Goal: Task Accomplishment & Management: Complete application form

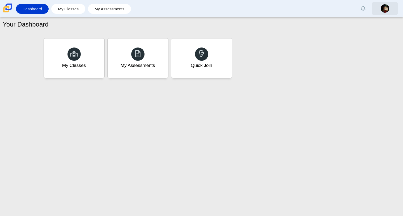
click at [388, 7] on img at bounding box center [385, 8] width 9 height 9
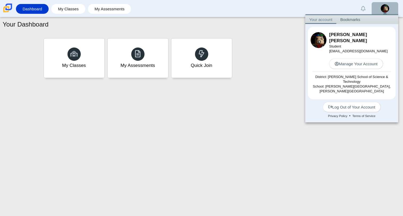
click at [353, 54] on div "Manage Your Account" at bounding box center [361, 61] width 64 height 15
click at [355, 59] on link "Manage Your Account" at bounding box center [356, 64] width 54 height 10
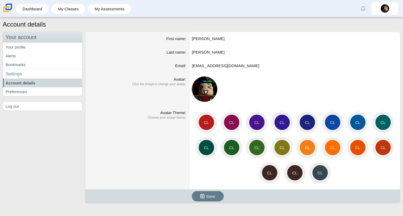
click at [205, 86] on img at bounding box center [205, 90] width 26 height 26
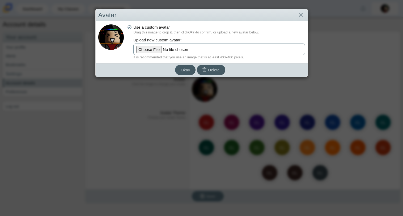
click at [153, 50] on input "file" at bounding box center [219, 49] width 172 height 11
click at [180, 68] on button "Okay" at bounding box center [185, 70] width 20 height 10
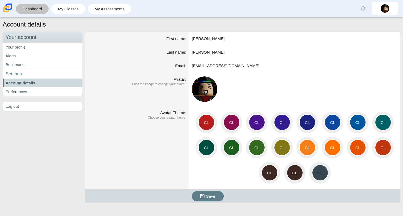
click at [30, 6] on link "Dashboard" at bounding box center [32, 9] width 27 height 10
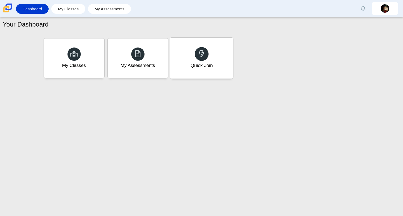
click at [211, 66] on div "Quick Join" at bounding box center [201, 65] width 22 height 7
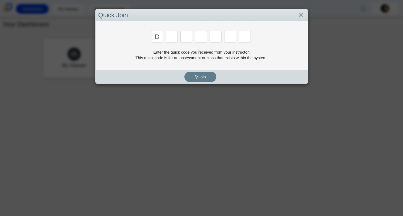
type input "d"
type input "w"
type input "n"
type input "a"
type input "t"
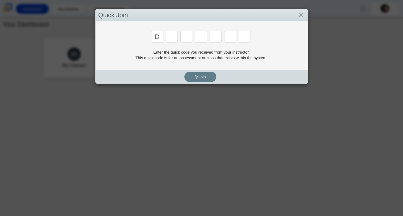
type input "d"
type input "a"
type input "n"
type input "a"
type input "t"
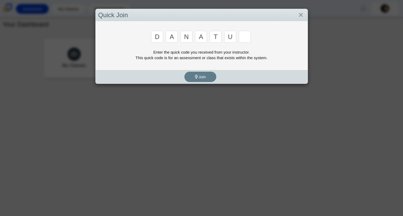
type input "u"
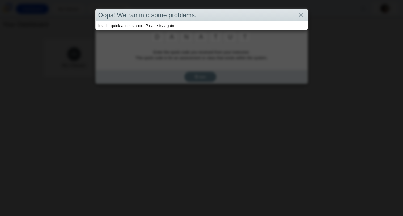
type input "t"
click at [300, 13] on link "Close" at bounding box center [301, 15] width 8 height 9
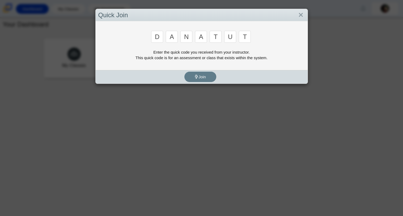
click at [235, 32] on input "u" at bounding box center [230, 37] width 12 height 12
type input "d"
type input "a"
type input "w"
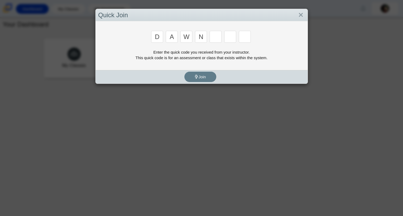
type input "n"
type input "a"
type input "y"
type input "3"
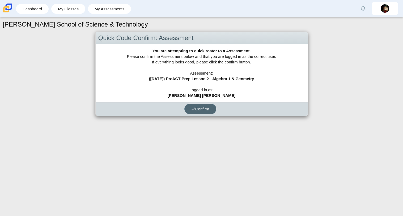
click at [213, 108] on button "Confirm" at bounding box center [200, 109] width 32 height 10
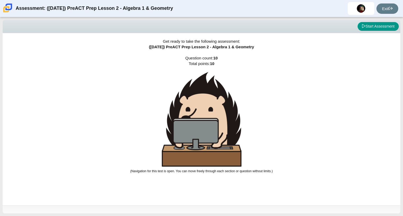
click at [376, 20] on div "Viewing Question 0 of 10 in Pacing Mode Start Assessment" at bounding box center [202, 26] width 398 height 13
click at [376, 22] on button "Start Assessment" at bounding box center [378, 26] width 41 height 9
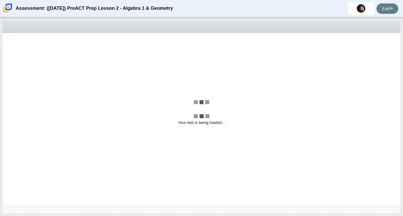
select select "489dcffd-4e6a-49cf-a9d6-ad1d4a911a4e"
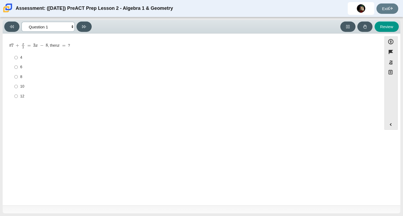
click at [67, 28] on select "Questions Question 1 Question 2 Question 3 Question 4 Question 5 Question 6 Que…" at bounding box center [48, 27] width 53 height 10
